Goal: Task Accomplishment & Management: Complete application form

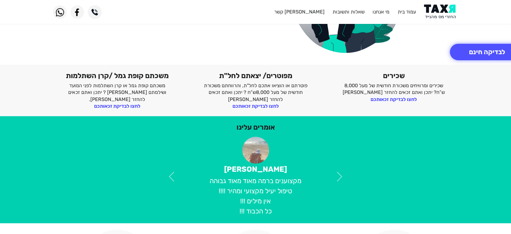
scroll to position [168, 0]
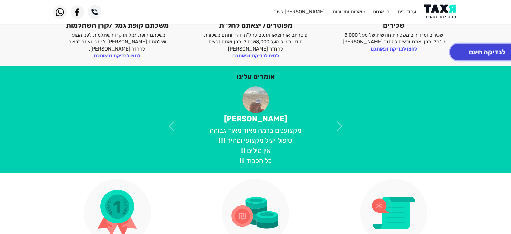
click at [495, 49] on button "לבדיקה חינם" at bounding box center [487, 52] width 74 height 16
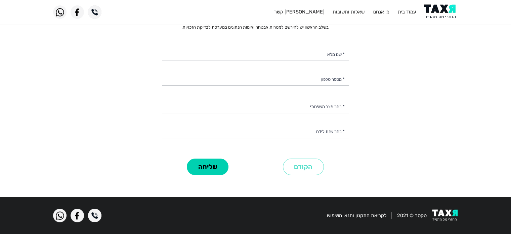
scroll to position [2, 0]
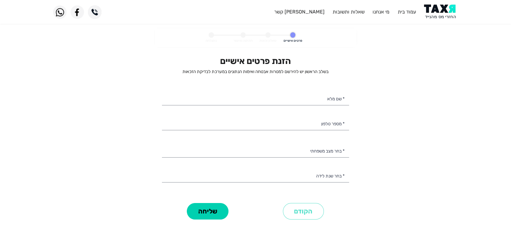
select select
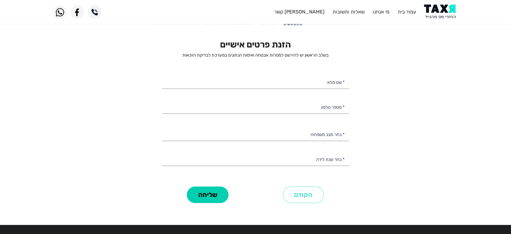
scroll to position [46, 0]
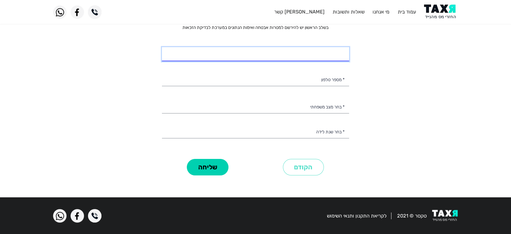
click at [325, 53] on input "* שם מלא" at bounding box center [255, 54] width 187 height 14
type input "[PERSON_NAME] מחלב"
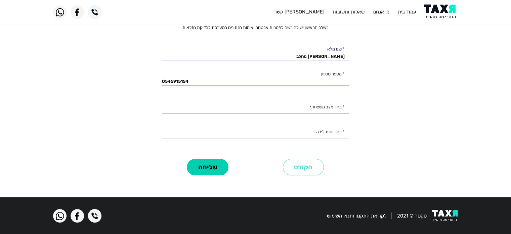
type input "054-5915154"
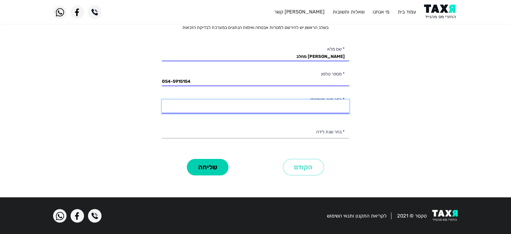
click at [303, 105] on select "רווק/ה נשוי/[PERSON_NAME]/ה אלמן/נה" at bounding box center [255, 106] width 187 height 14
select select "2: Married"
click at [162, 99] on select "רווק/ה נשוי/[PERSON_NAME]/ה אלמן/נה" at bounding box center [255, 106] width 187 height 14
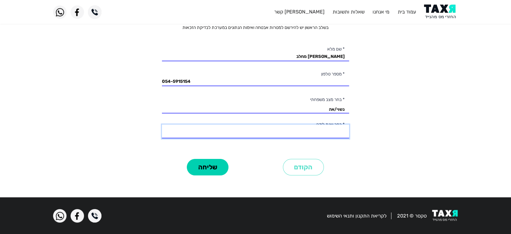
click at [314, 126] on select "2003 2002 2001 2000 1999 1998 1997 1996 1995 1994 1993 1992 1991 1990 1989 1988…" at bounding box center [255, 131] width 187 height 14
select select "8: 1996"
click at [162, 124] on select "2003 2002 2001 2000 1999 1998 1997 1996 1995 1994 1993 1992 1991 1990 1989 1988…" at bounding box center [255, 131] width 187 height 14
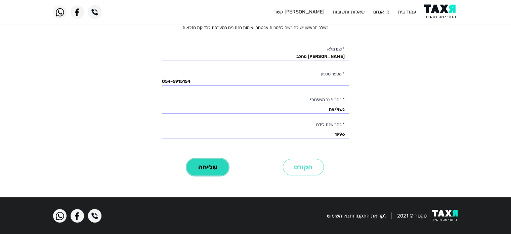
click at [212, 173] on button "שליחה" at bounding box center [208, 167] width 42 height 16
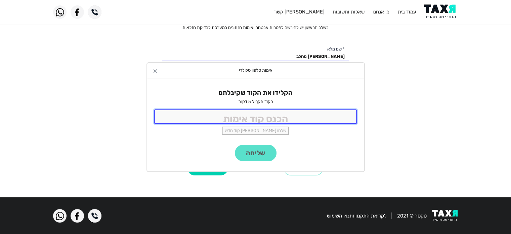
click at [304, 120] on input "tel" at bounding box center [255, 116] width 203 height 14
type input "7989"
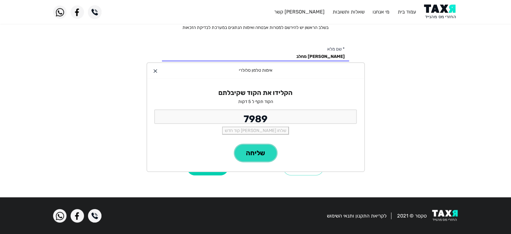
click at [249, 156] on button "שליחה" at bounding box center [256, 153] width 42 height 16
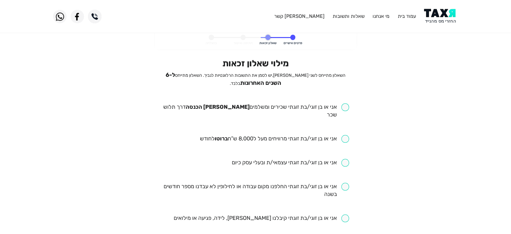
click at [347, 106] on input "checkbox" at bounding box center [255, 110] width 187 height 15
checkbox input "true"
click at [345, 135] on input "checkbox" at bounding box center [275, 139] width 150 height 8
checkbox input "true"
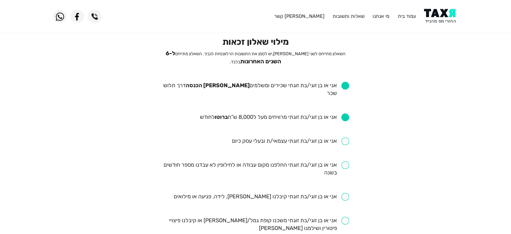
scroll to position [67, 0]
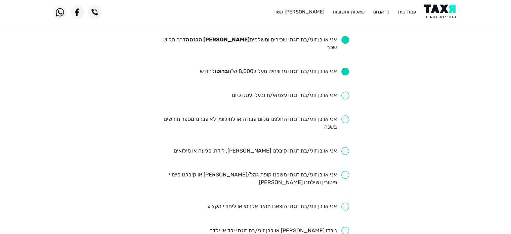
click at [345, 115] on input "checkbox" at bounding box center [255, 122] width 187 height 15
checkbox input "true"
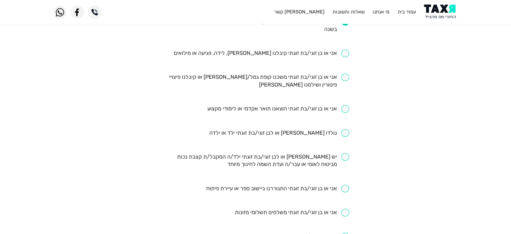
scroll to position [168, 0]
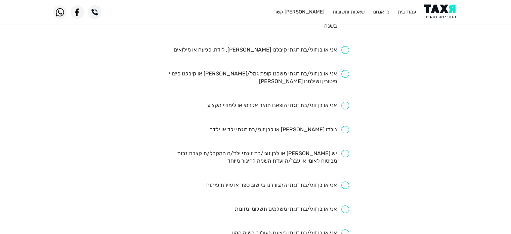
click at [344, 46] on input "checkbox" at bounding box center [261, 50] width 176 height 8
checkbox input "true"
click at [346, 101] on input "checkbox" at bounding box center [278, 105] width 142 height 8
checkbox input "true"
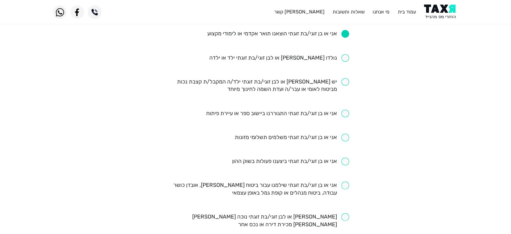
scroll to position [302, 0]
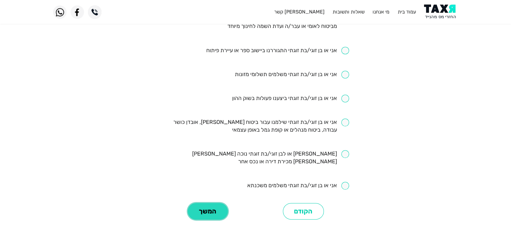
click at [208, 203] on button "המשך" at bounding box center [208, 211] width 40 height 16
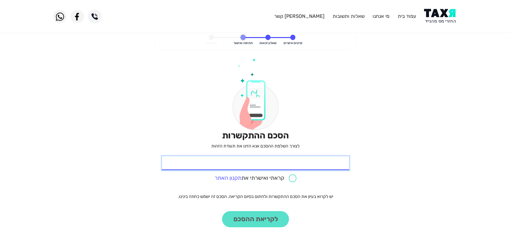
click at [321, 169] on div "* תעודת זהות" at bounding box center [255, 163] width 187 height 14
type input "316084284"
click at [293, 179] on input "checkbox" at bounding box center [256, 178] width 82 height 8
checkbox input "true"
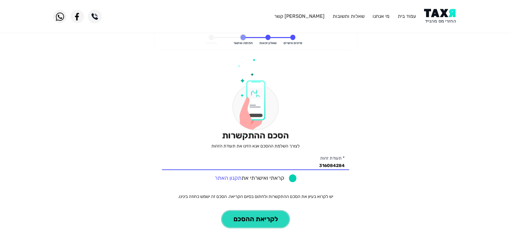
click at [274, 220] on button "לקריאת ההסכם" at bounding box center [255, 219] width 67 height 16
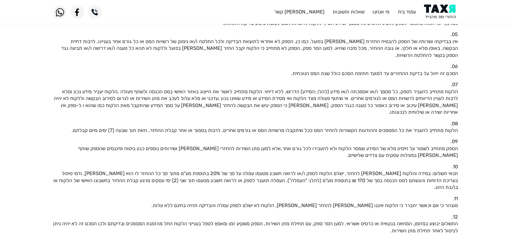
scroll to position [115, 0]
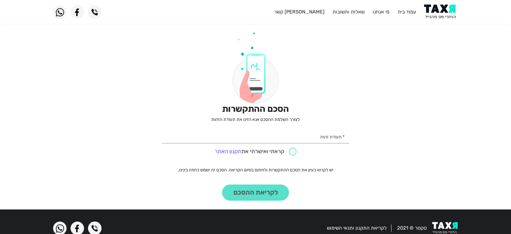
scroll to position [21, 0]
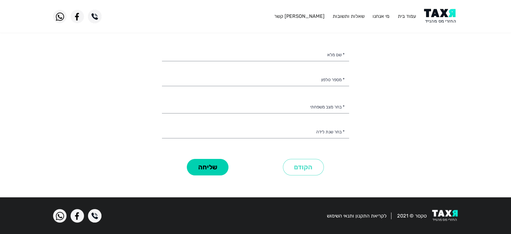
select select
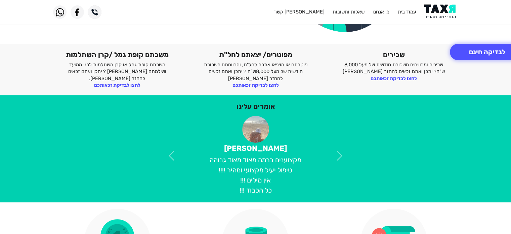
scroll to position [168, 0]
